Goal: Task Accomplishment & Management: Use online tool/utility

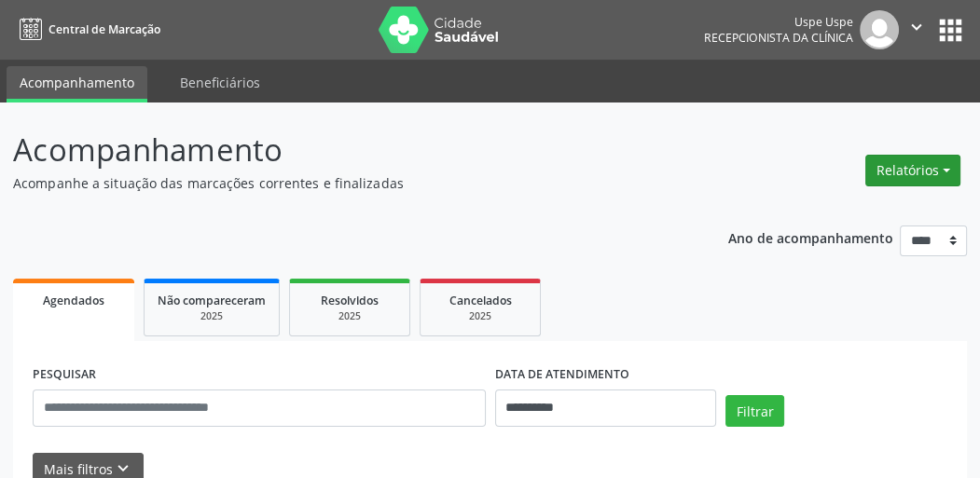
click at [921, 172] on button "Relatórios" at bounding box center [912, 171] width 95 height 32
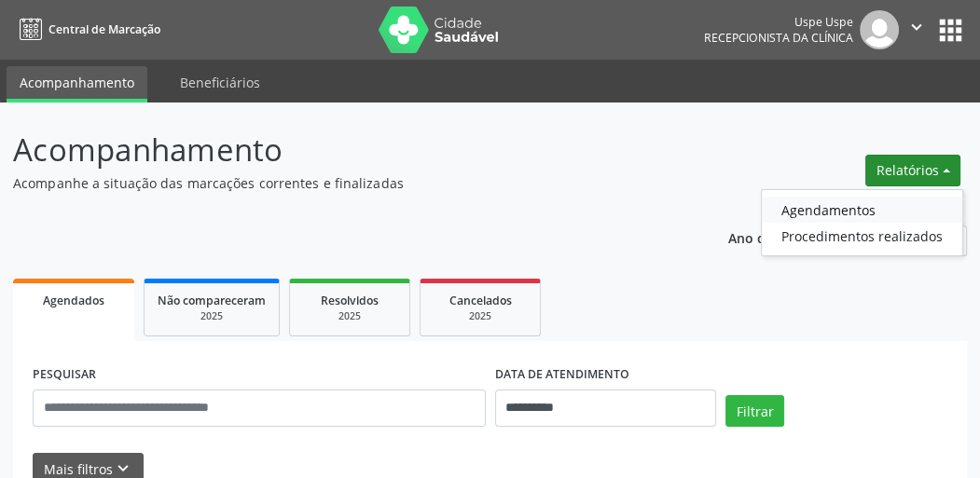
click at [848, 209] on link "Agendamentos" at bounding box center [862, 210] width 200 height 26
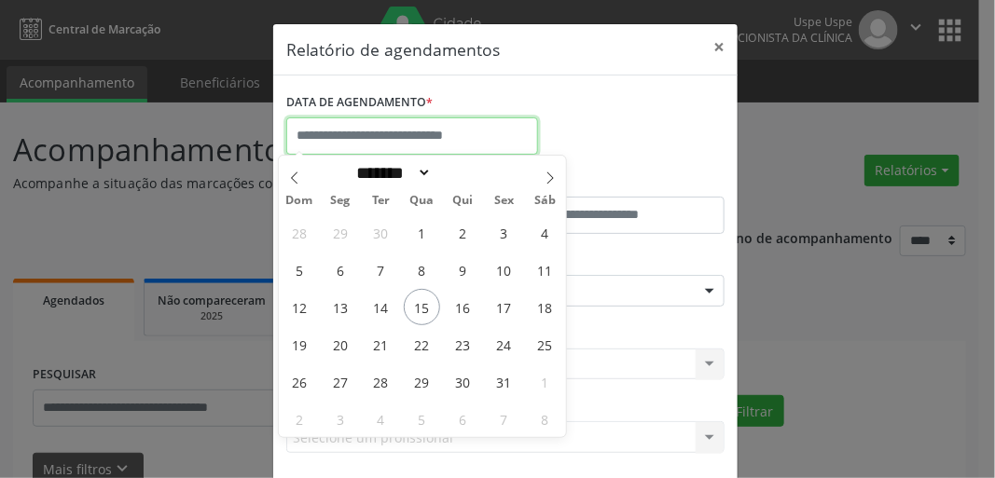
click at [418, 129] on input "text" at bounding box center [412, 135] width 252 height 37
click at [418, 313] on span "15" at bounding box center [422, 307] width 36 height 36
type input "**********"
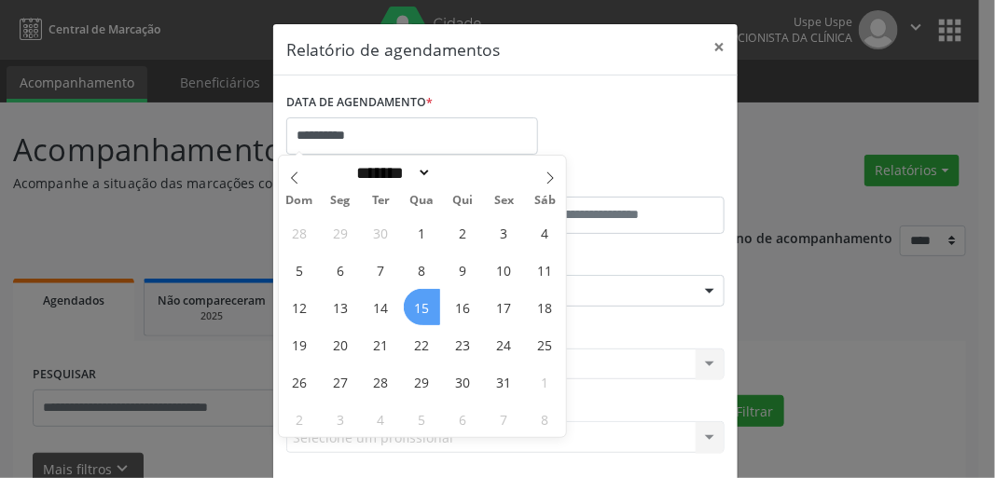
click at [418, 313] on span "15" at bounding box center [422, 307] width 36 height 36
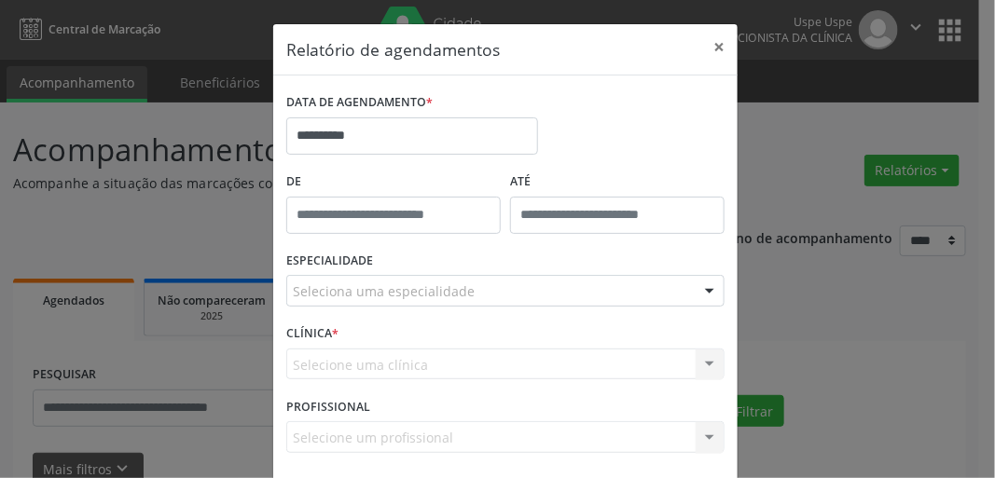
click at [359, 307] on div "ESPECIALIDADE Seleciona uma especialidade Todas as especialidades Alergologia A…" at bounding box center [506, 283] width 448 height 73
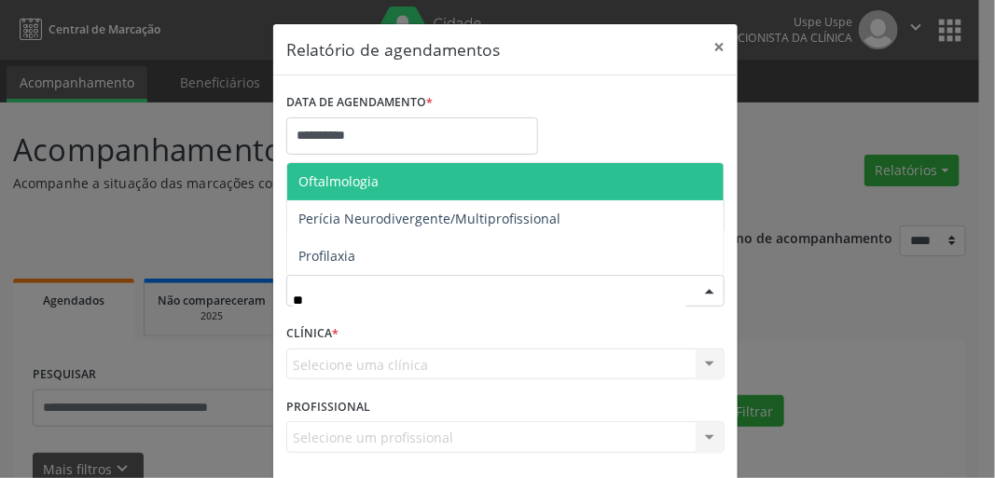
type input "***"
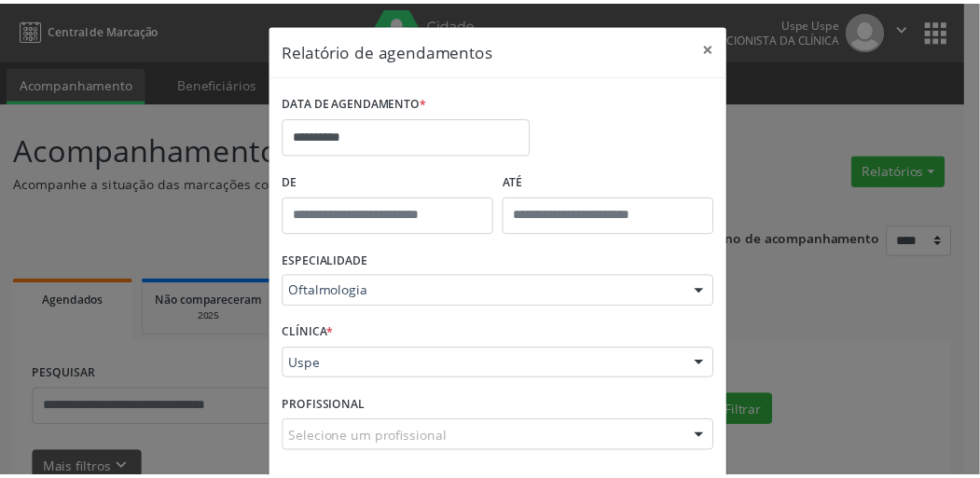
scroll to position [81, 0]
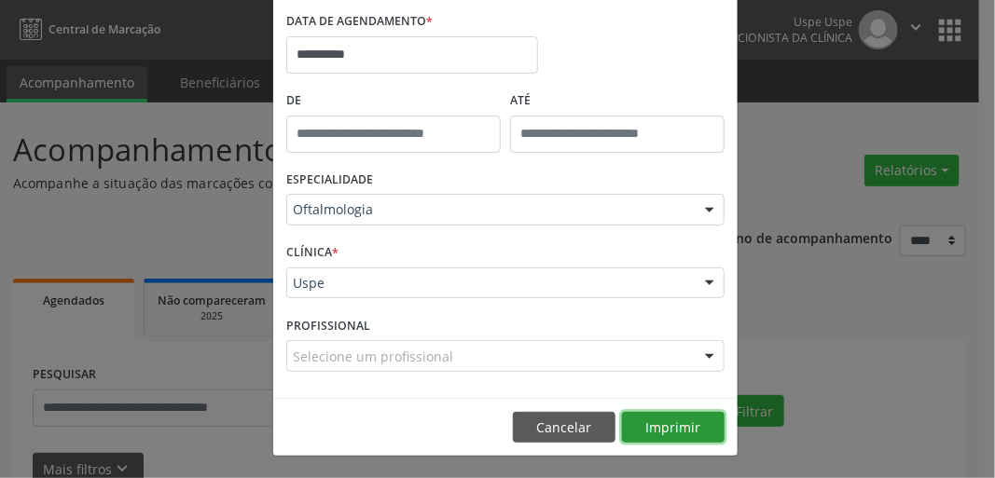
click at [686, 417] on button "Imprimir" at bounding box center [673, 428] width 103 height 32
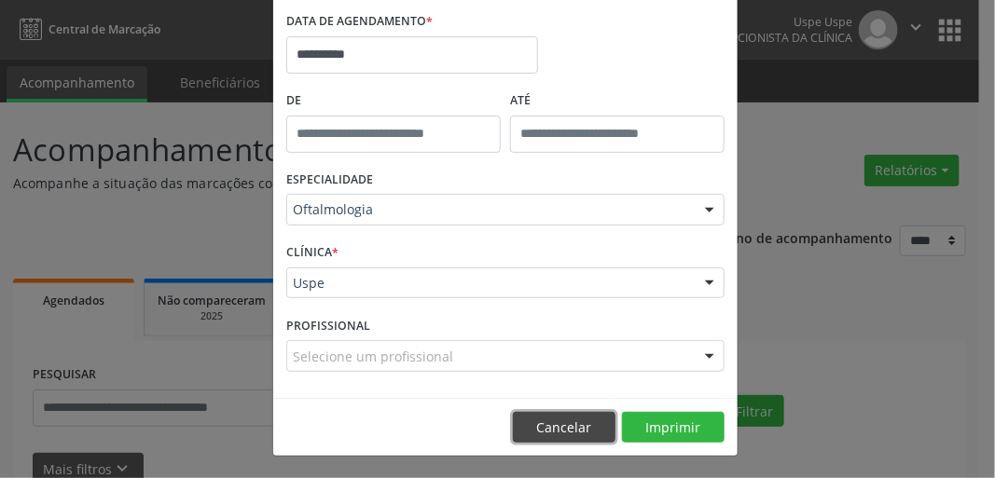
click at [582, 417] on button "Cancelar" at bounding box center [564, 428] width 103 height 32
